Goal: Find specific page/section: Find specific page/section

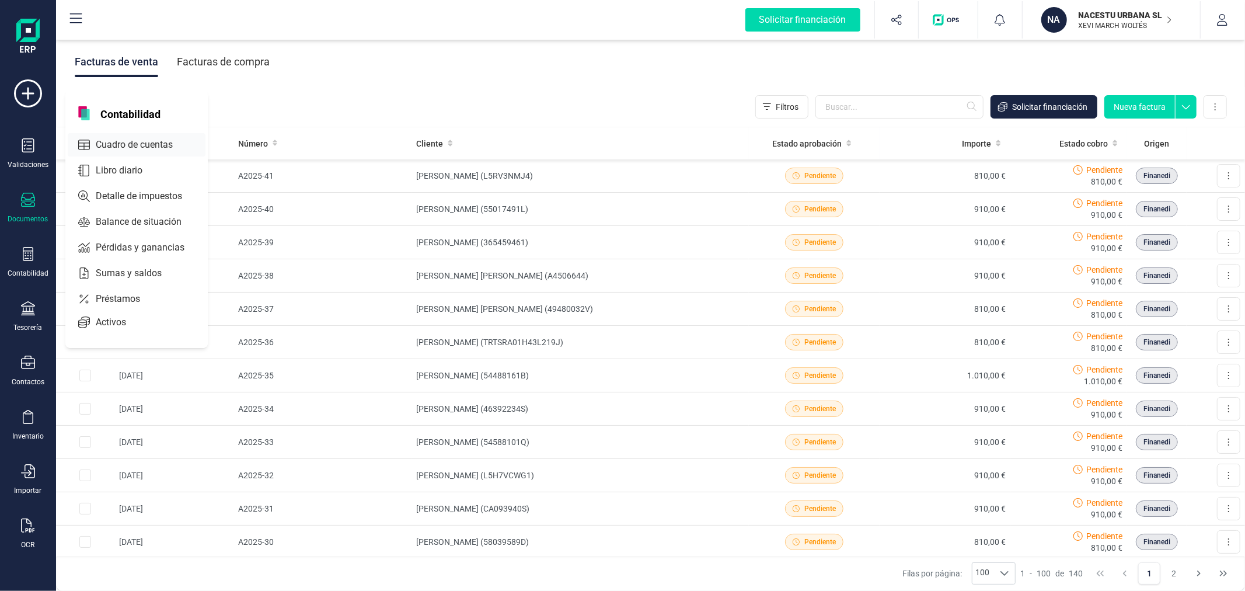
click at [142, 144] on span "Cuadro de cuentas" at bounding box center [142, 145] width 103 height 14
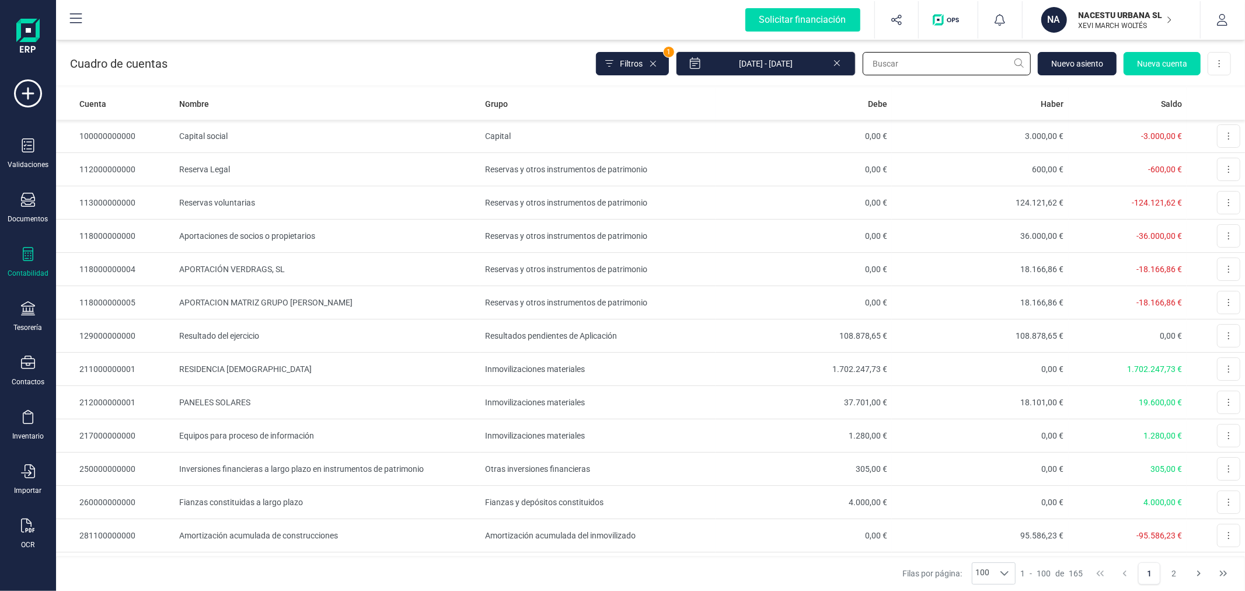
click at [911, 62] on input "text" at bounding box center [947, 63] width 168 height 23
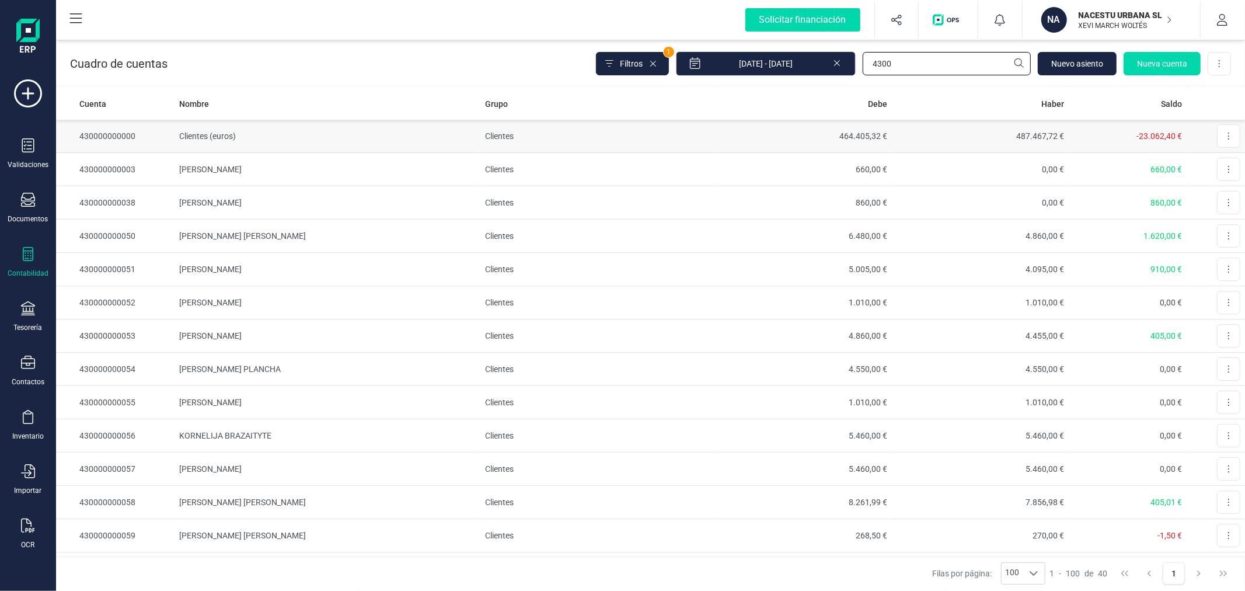
type input "4300"
click at [580, 137] on td "Clientes" at bounding box center [597, 136] width 235 height 33
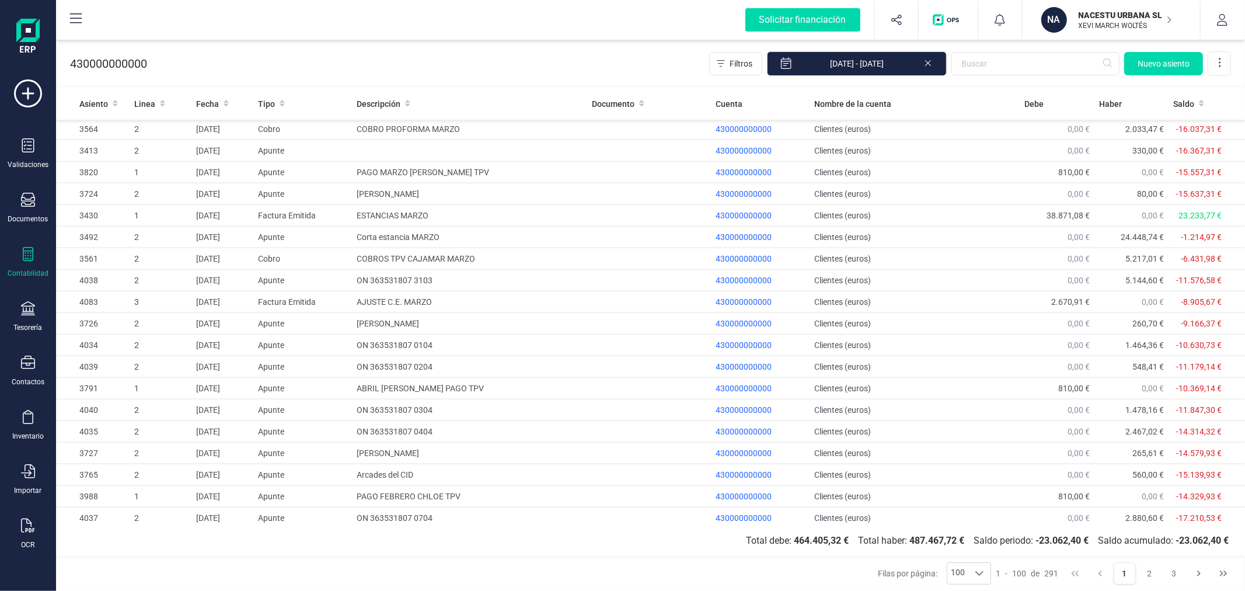
scroll to position [1759, 0]
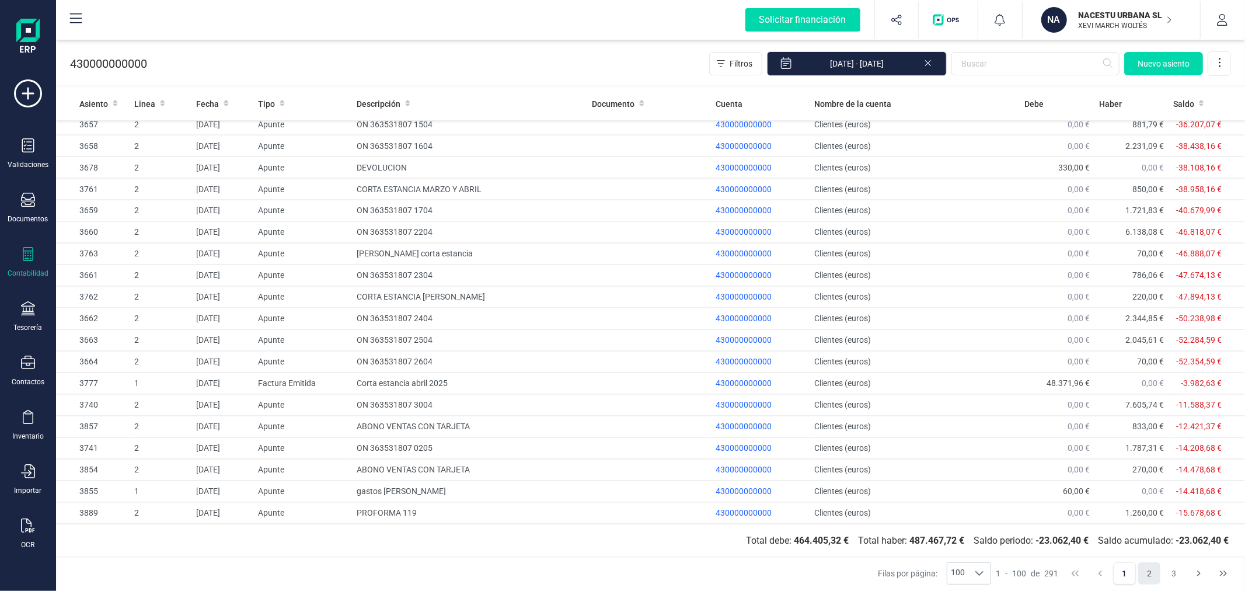
click at [1154, 576] on button "2" at bounding box center [1149, 573] width 22 height 22
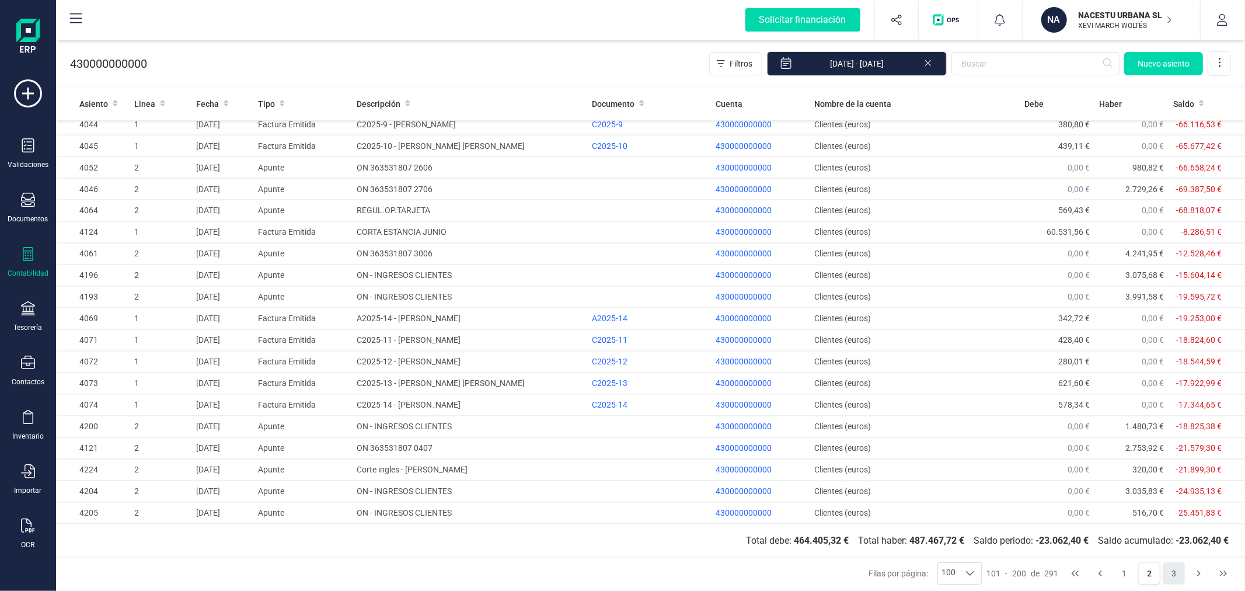
click at [1169, 570] on button "3" at bounding box center [1174, 573] width 22 height 22
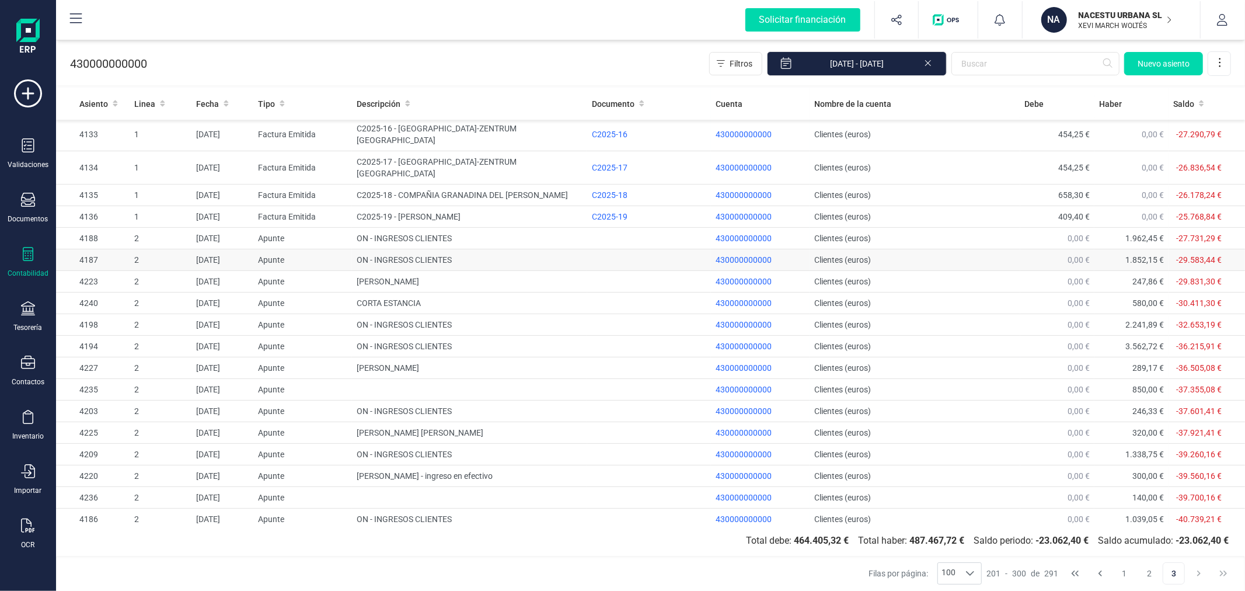
scroll to position [0, 0]
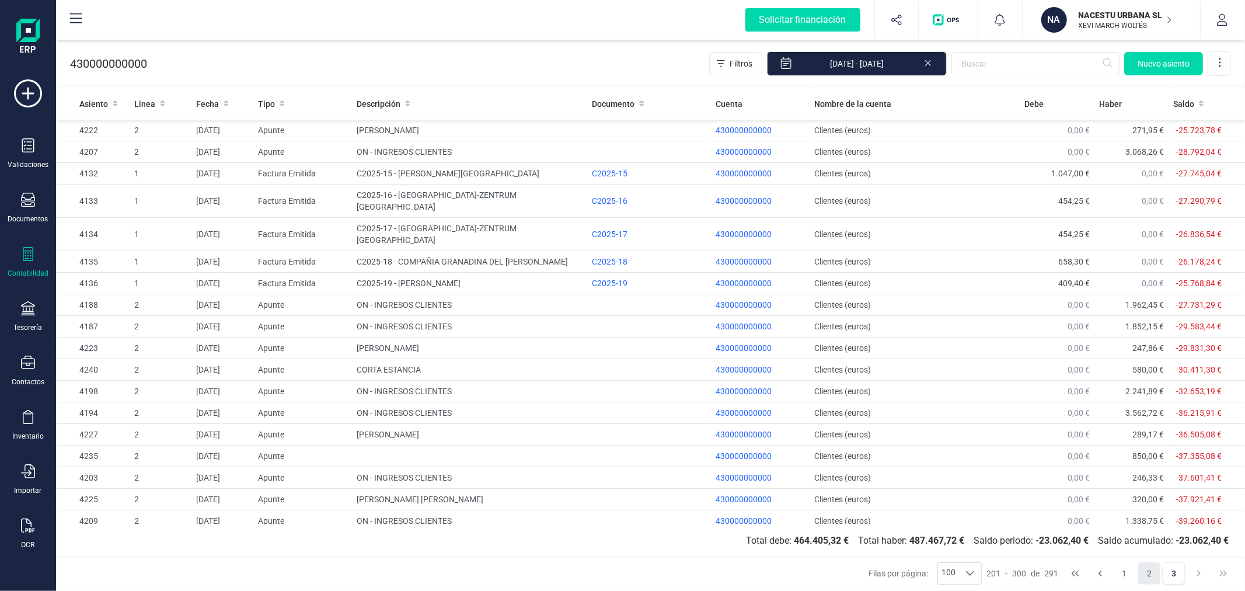
click at [1157, 582] on button "2" at bounding box center [1149, 573] width 22 height 22
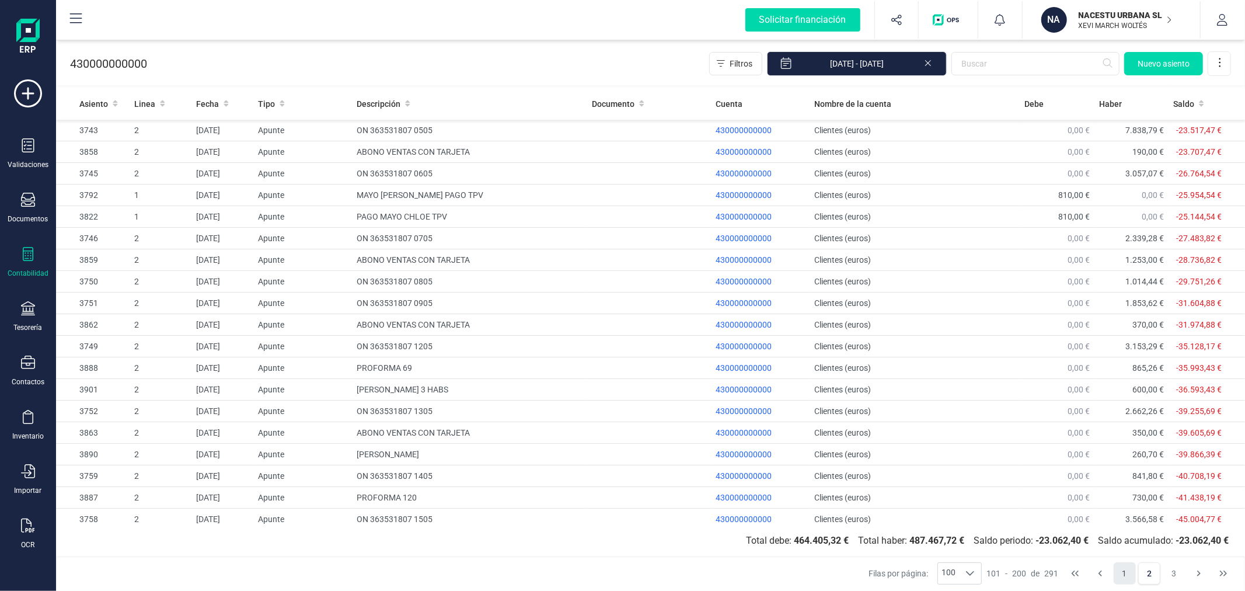
click at [1118, 570] on button "1" at bounding box center [1125, 573] width 22 height 22
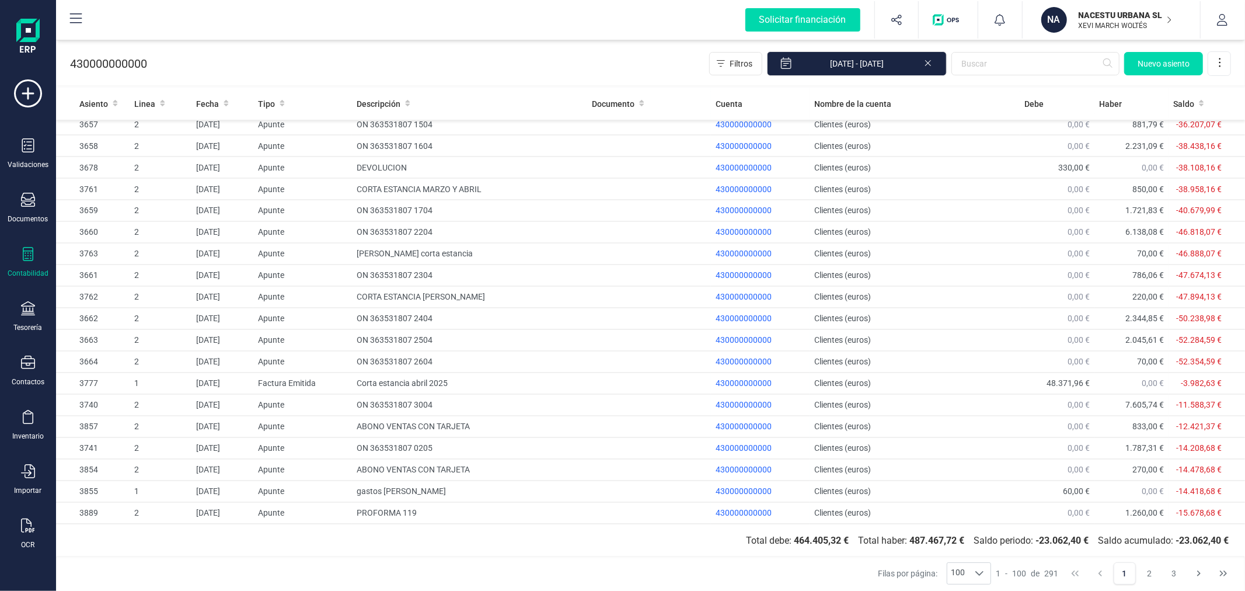
click at [1103, 21] on p "XEVI MARCH WOLTÉS" at bounding box center [1125, 25] width 93 height 9
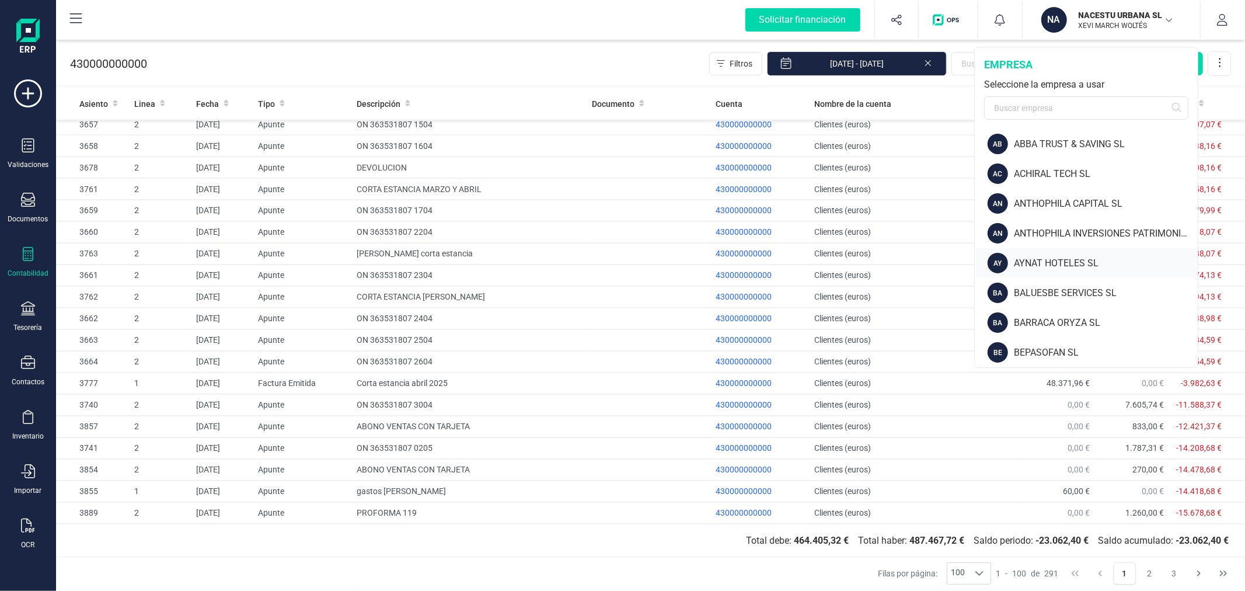
click at [1074, 257] on div "AYNAT HOTELES SL" at bounding box center [1106, 263] width 184 height 14
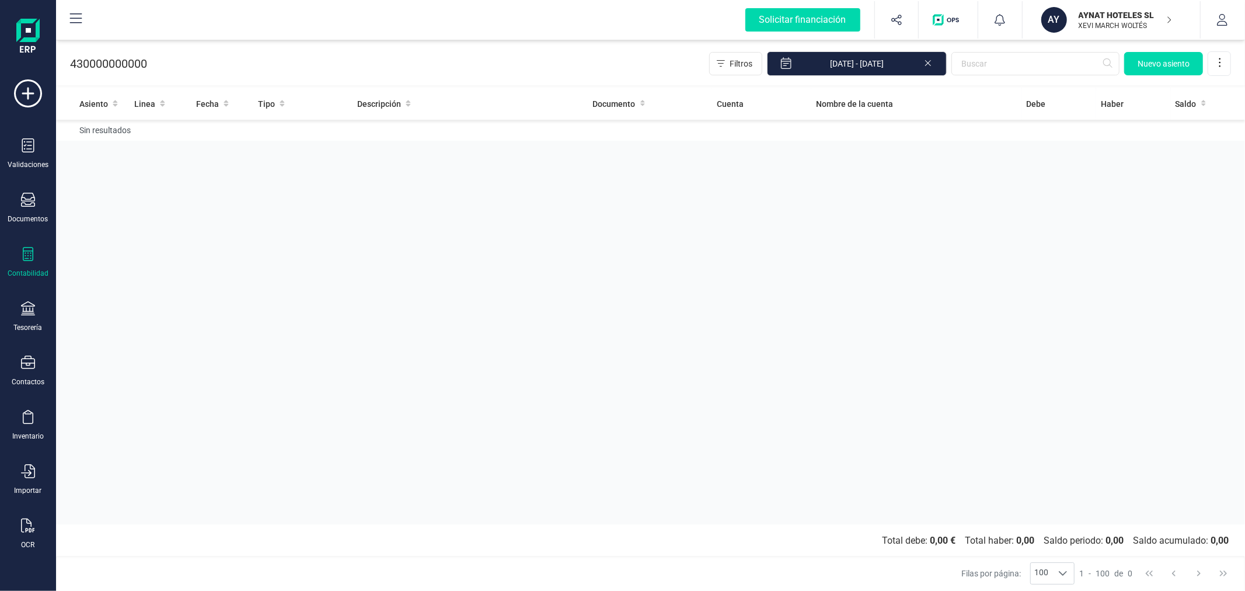
drag, startPoint x: 551, startPoint y: 146, endPoint x: 658, endPoint y: 162, distance: 108.5
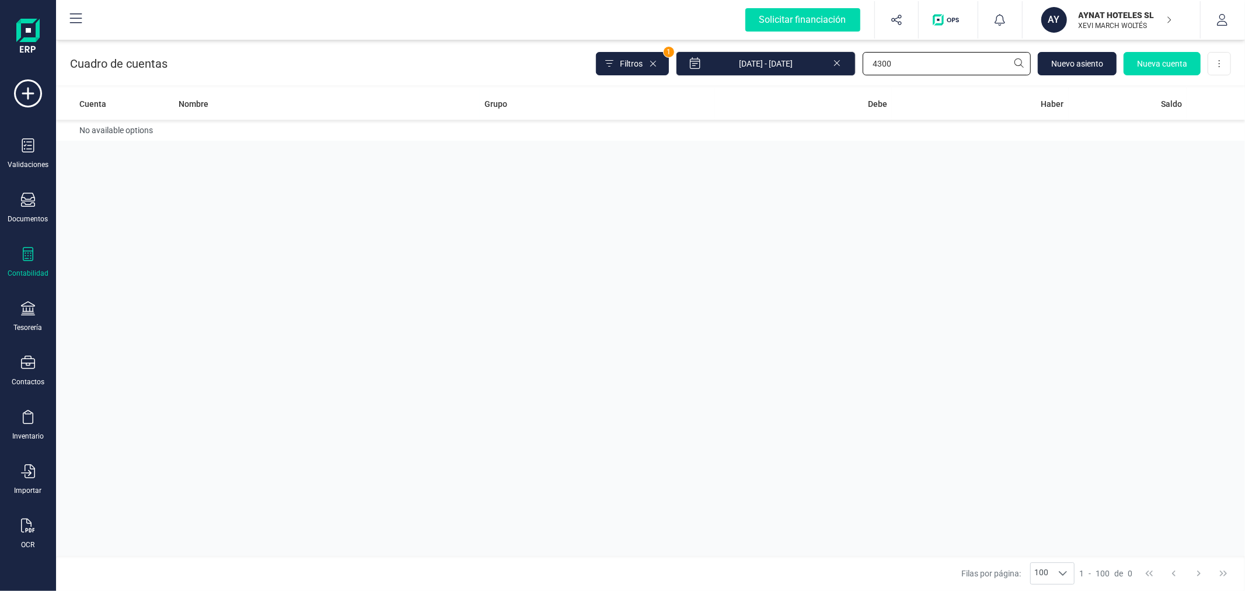
click at [911, 71] on input "4300" at bounding box center [947, 63] width 168 height 23
click at [911, 60] on input "4300" at bounding box center [947, 63] width 168 height 23
type input "sist"
click at [454, 130] on td "SISTEMATIZACION ARQUITECTONICA EN REFORMAS SL" at bounding box center [327, 136] width 306 height 33
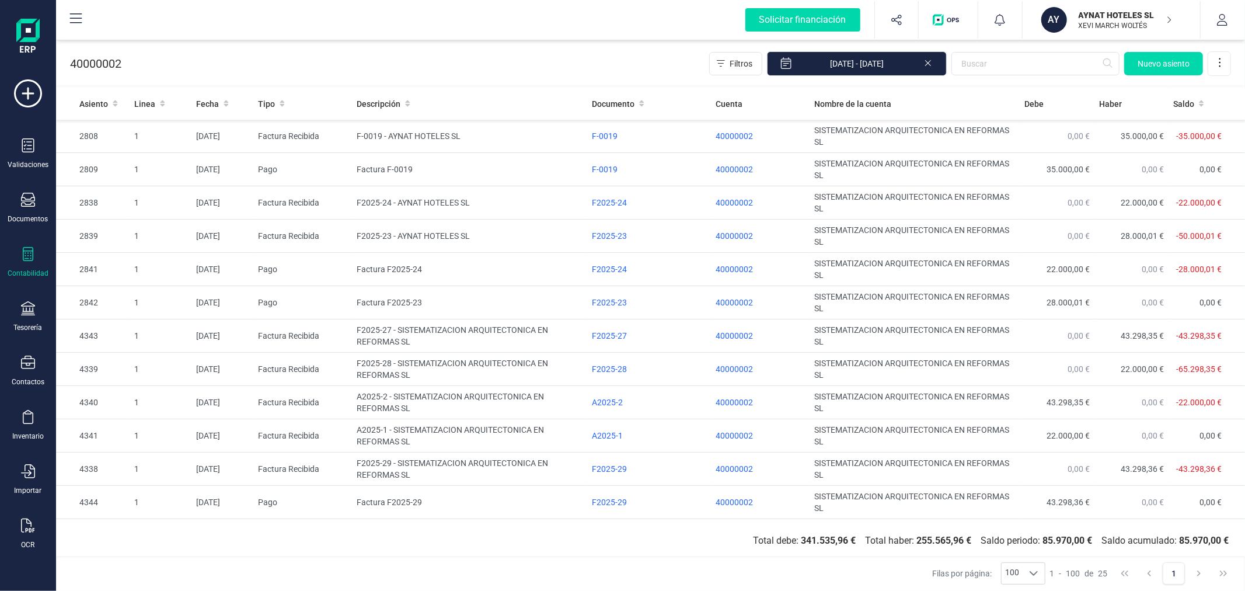
scroll to position [428, 0]
